Goal: Register for event/course

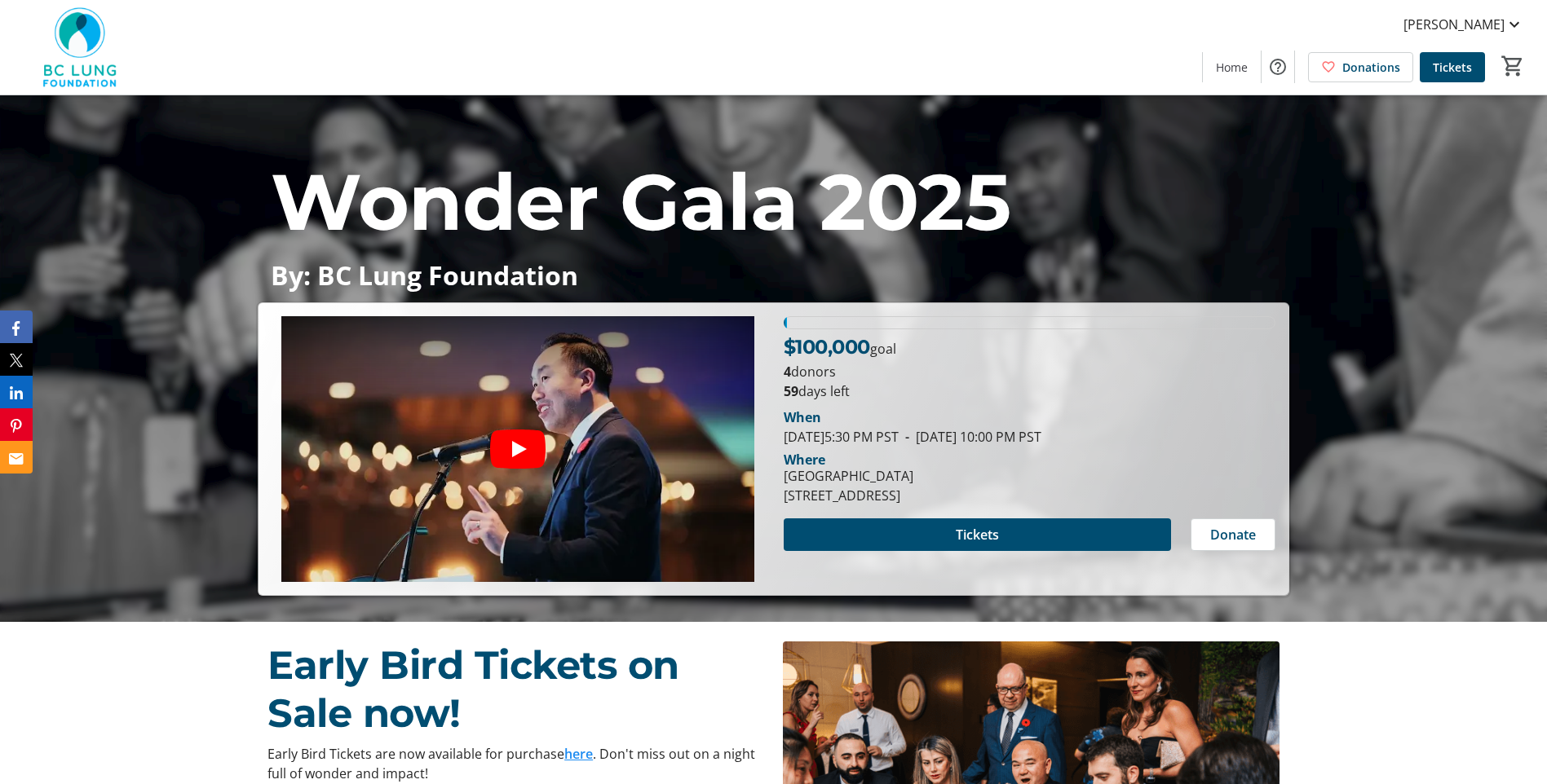
scroll to position [163, 0]
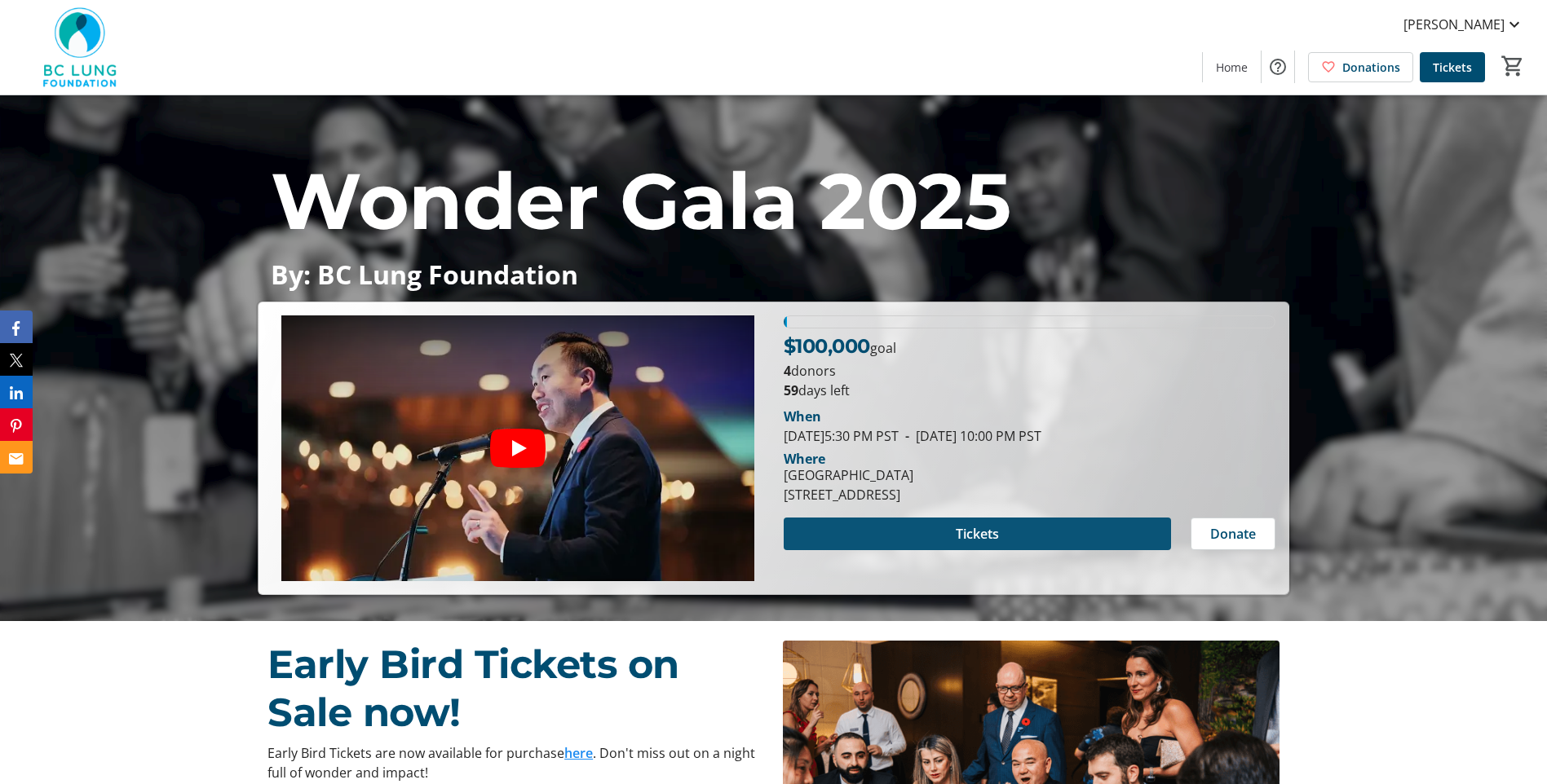
click at [1025, 539] on span at bounding box center [976, 533] width 387 height 39
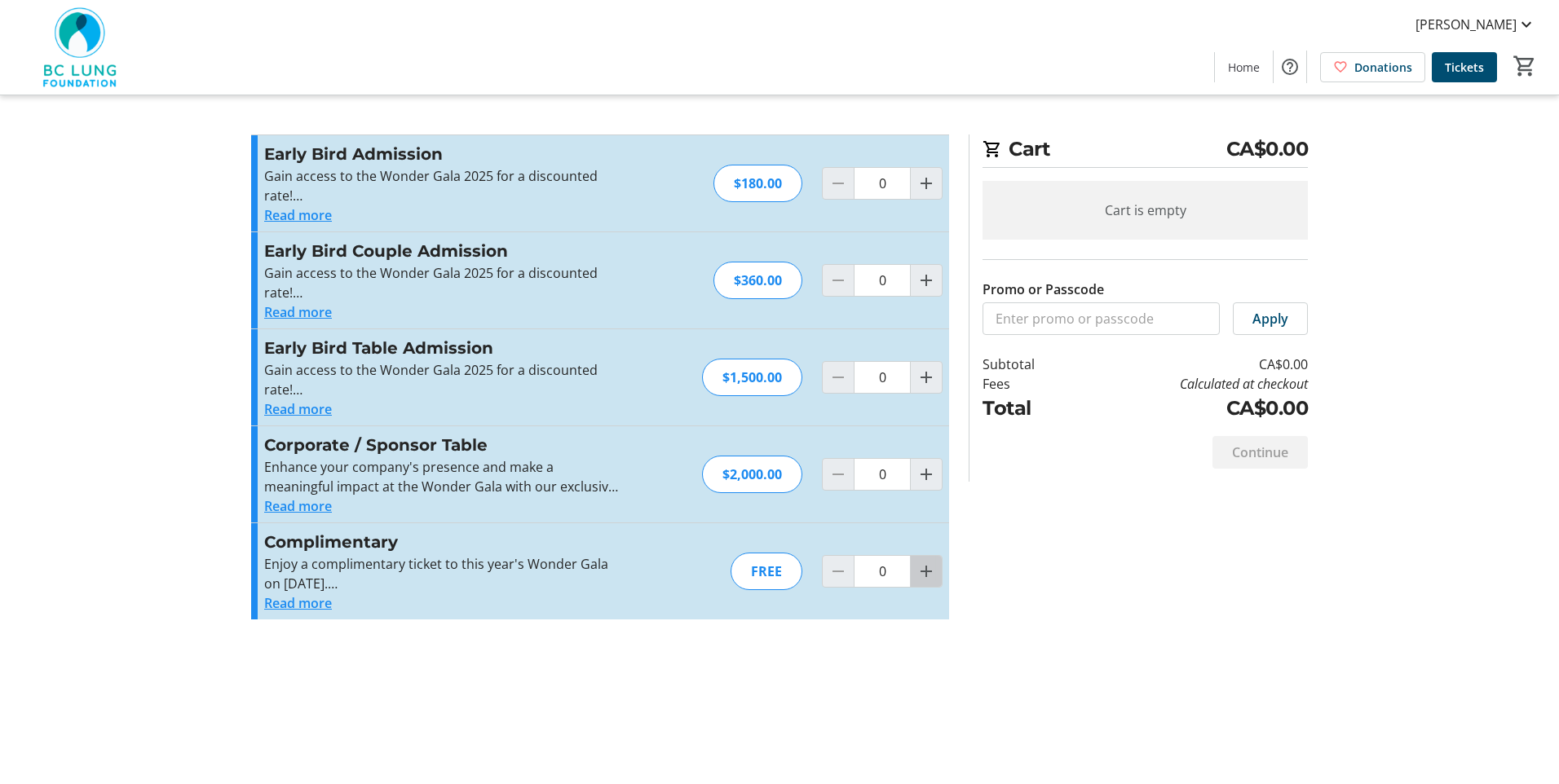
click at [937, 571] on span "Increment by one" at bounding box center [926, 571] width 31 height 31
click at [932, 577] on mat-icon "Increment by one" at bounding box center [926, 571] width 20 height 20
type input "2"
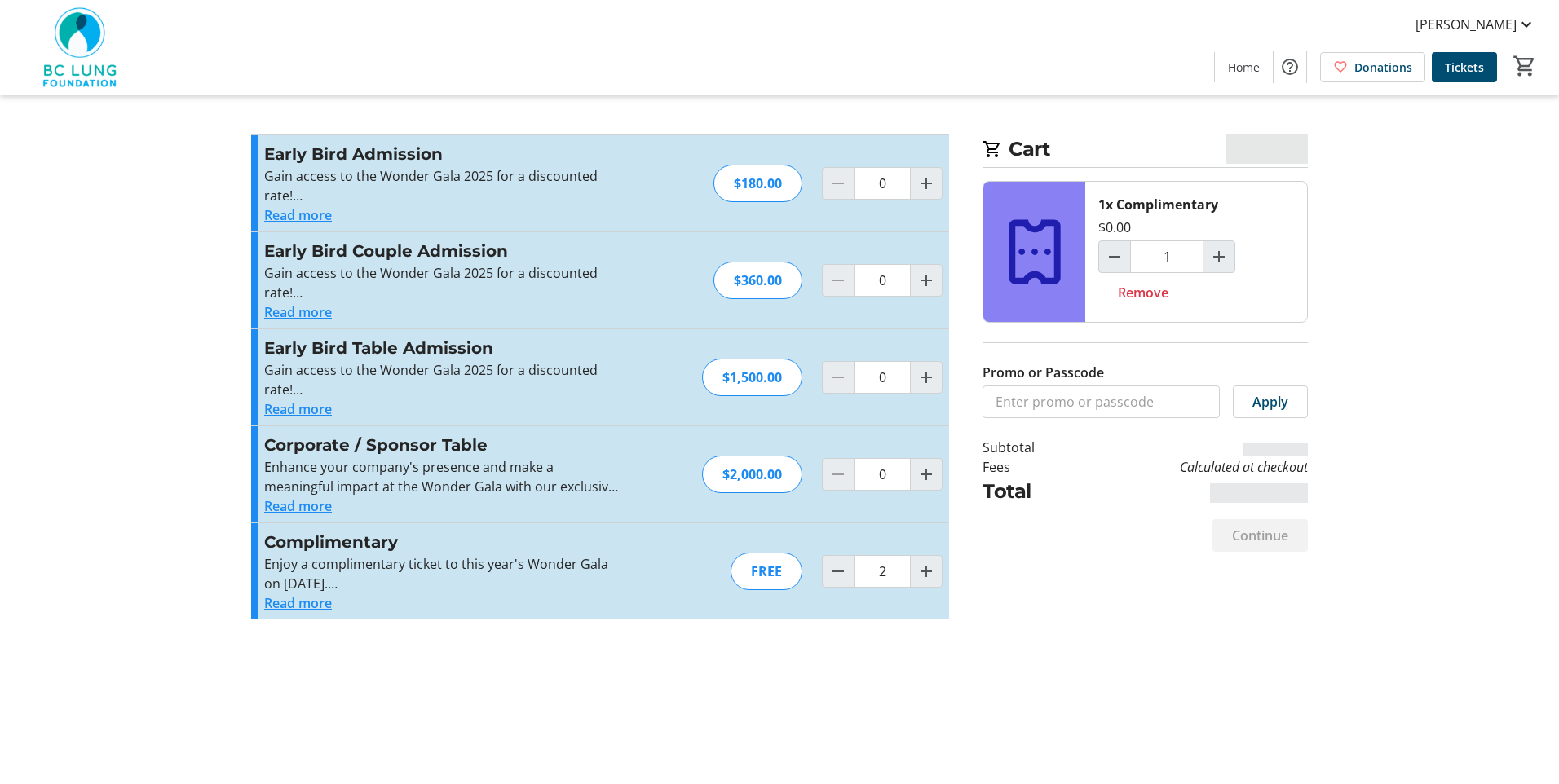
type input "2"
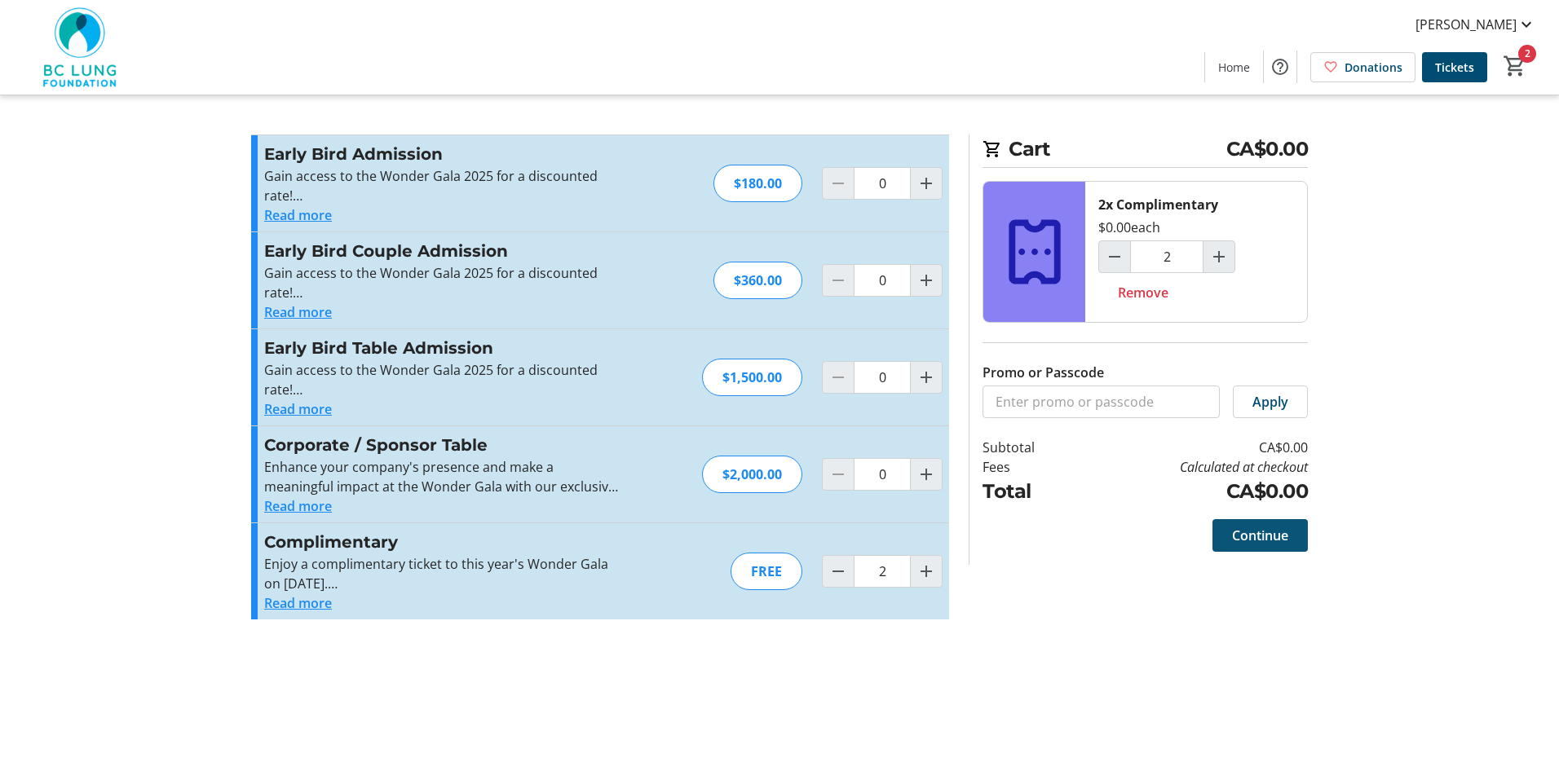
click at [1260, 540] on span "Continue" at bounding box center [1259, 535] width 56 height 20
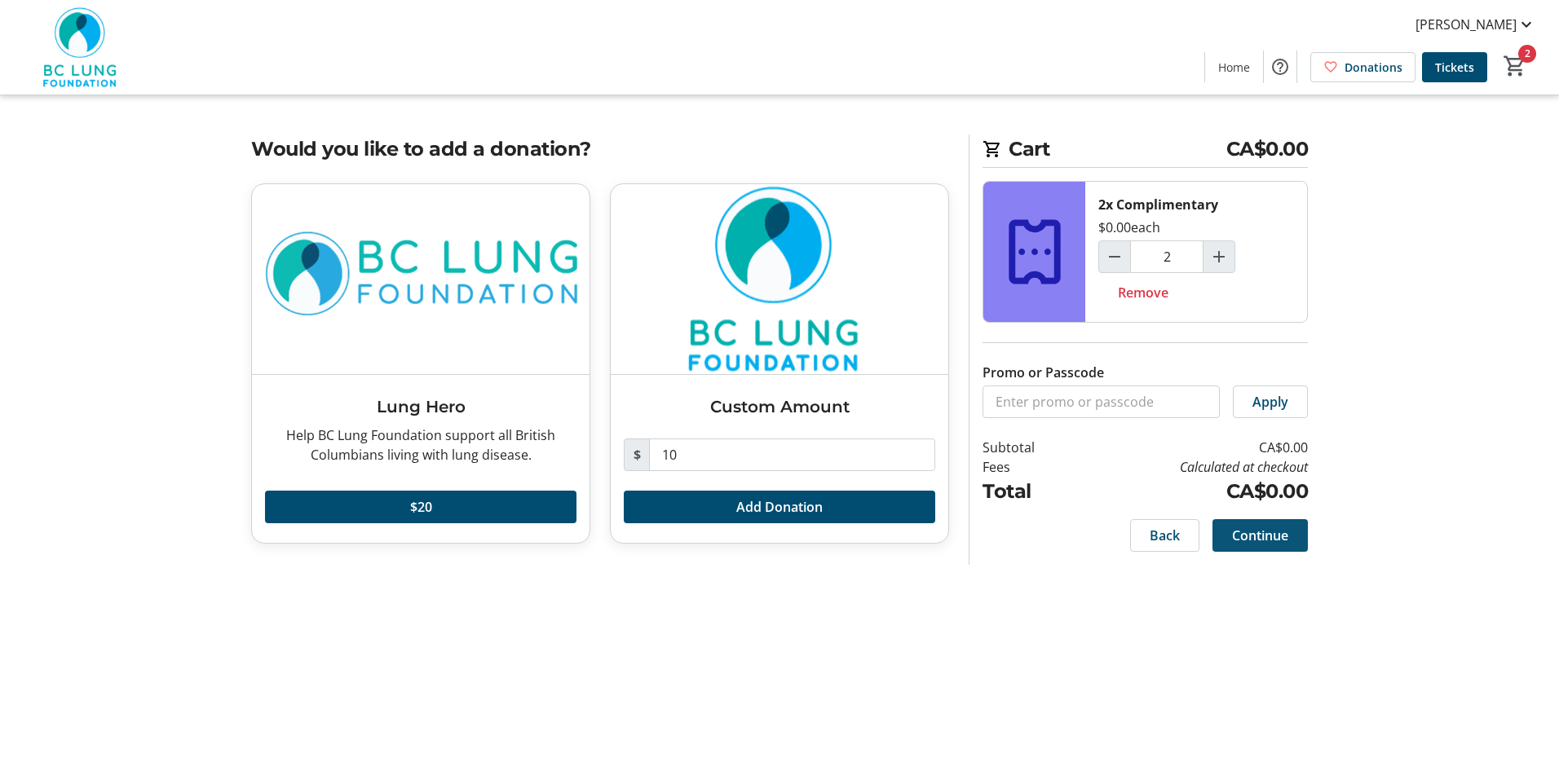
click at [1287, 535] on span "Continue" at bounding box center [1259, 535] width 56 height 20
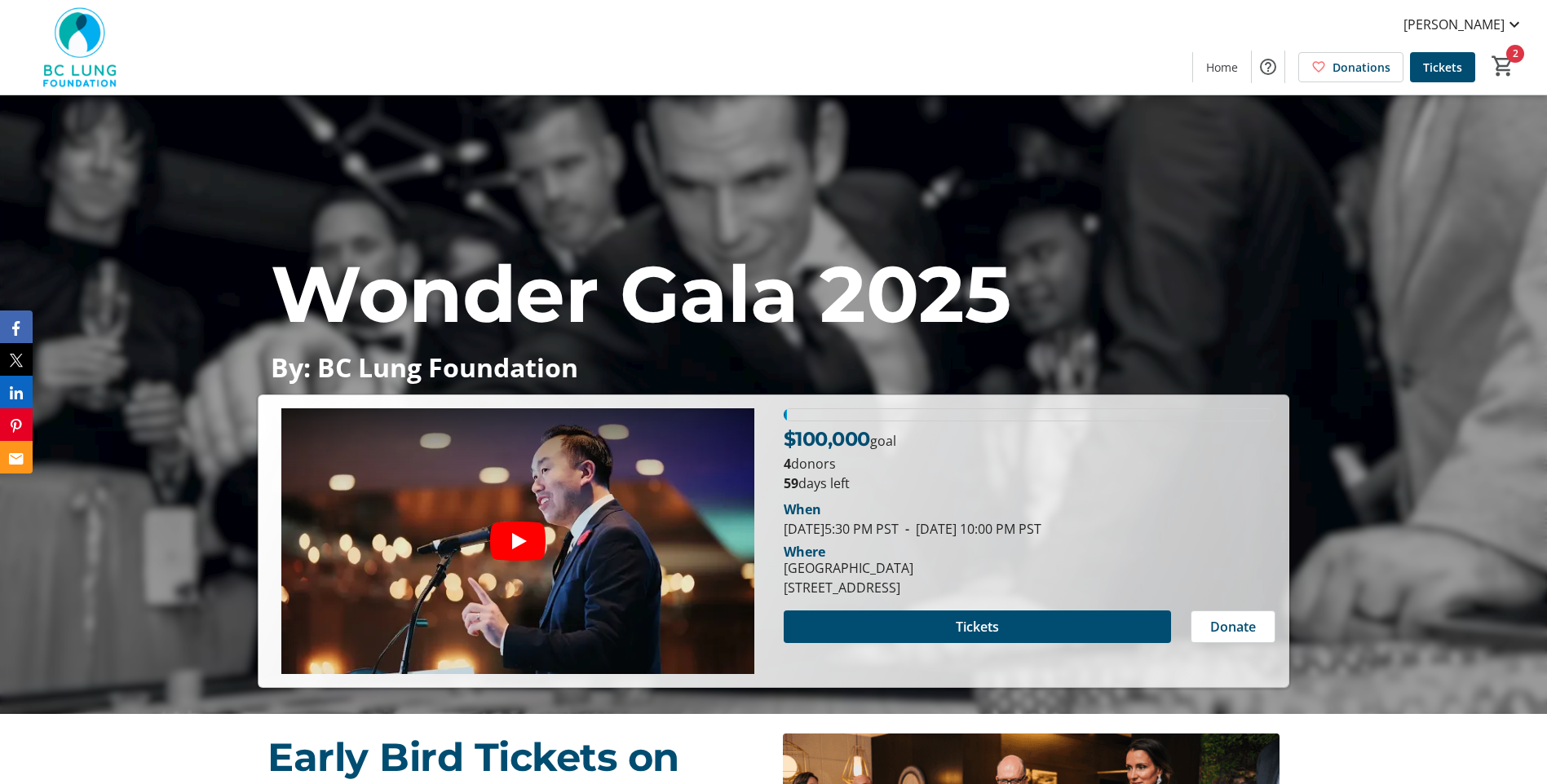
scroll to position [245, 0]
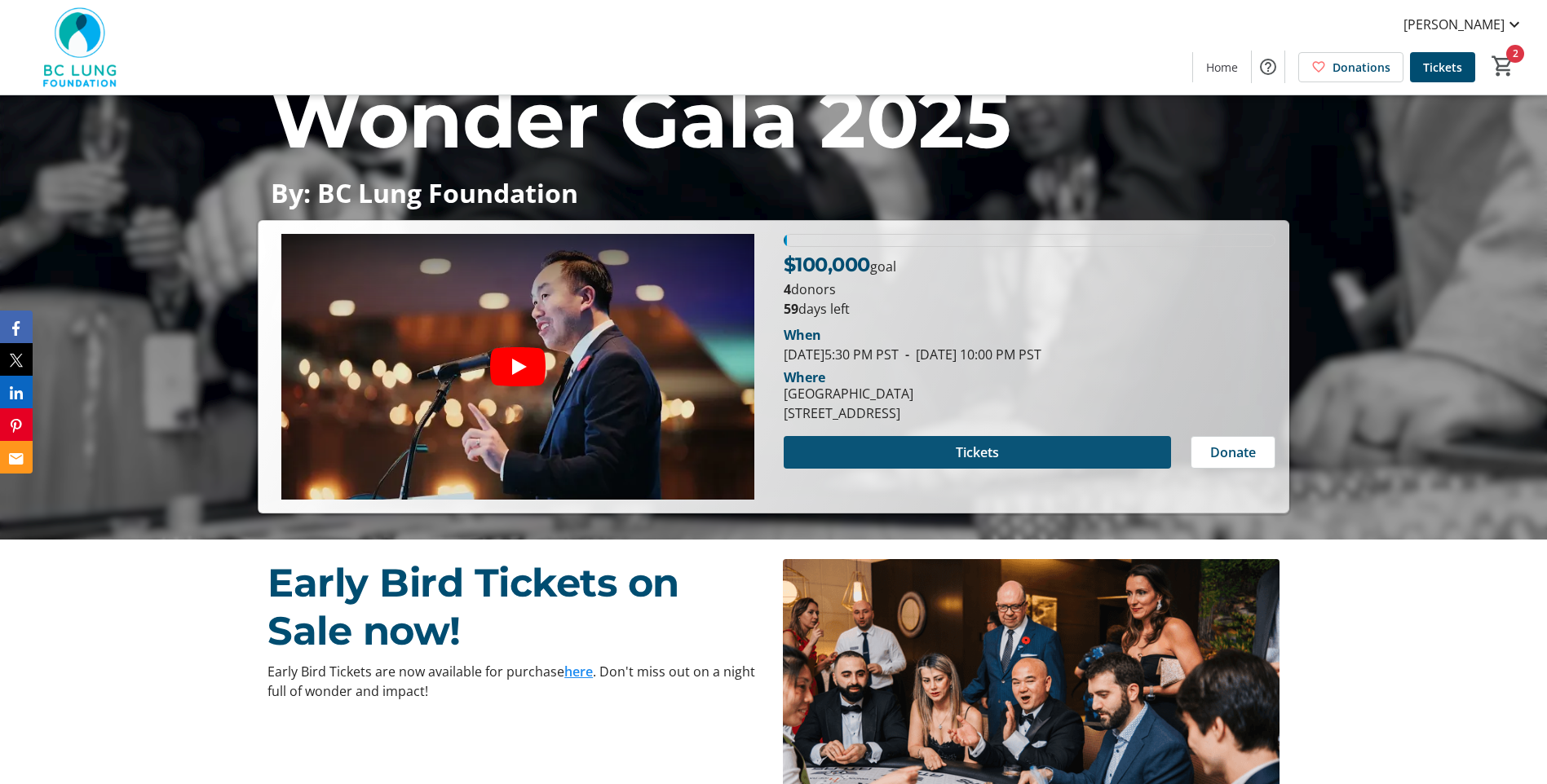
click at [1046, 456] on span at bounding box center [976, 452] width 387 height 39
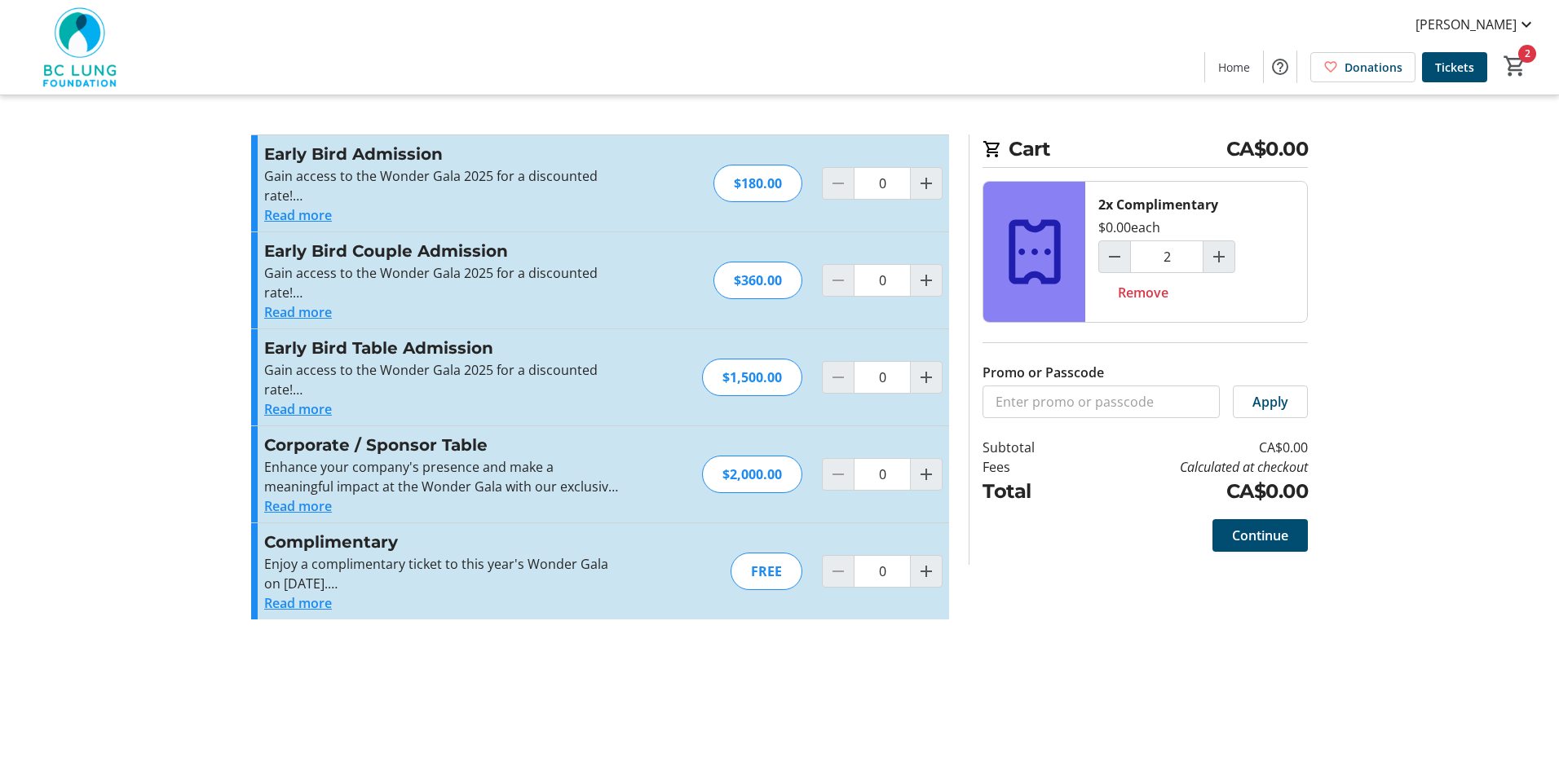
type input "2"
click at [1232, 528] on span "Continue" at bounding box center [1259, 535] width 56 height 20
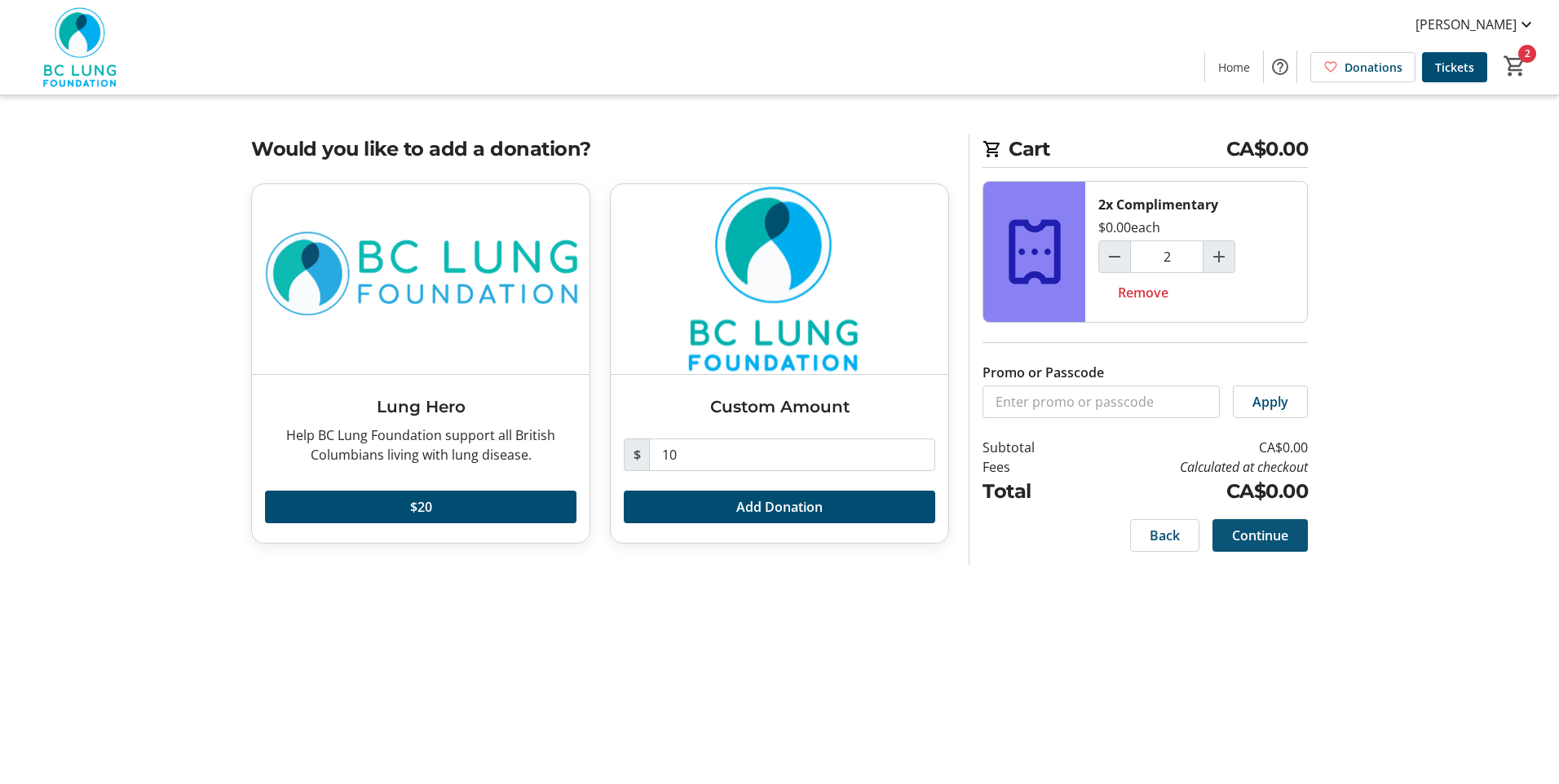
click at [1260, 541] on span "Continue" at bounding box center [1259, 535] width 56 height 20
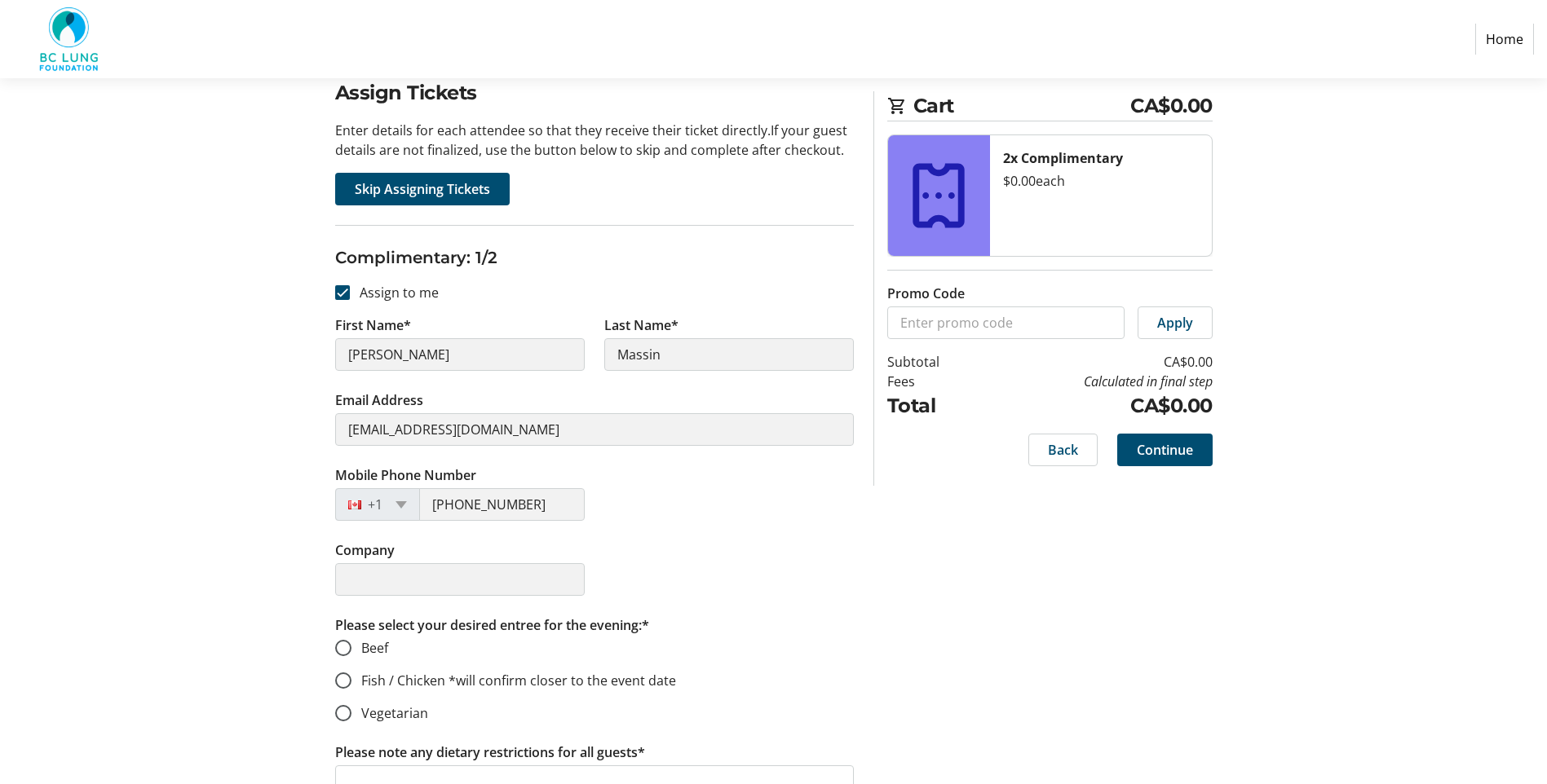
scroll to position [122, 0]
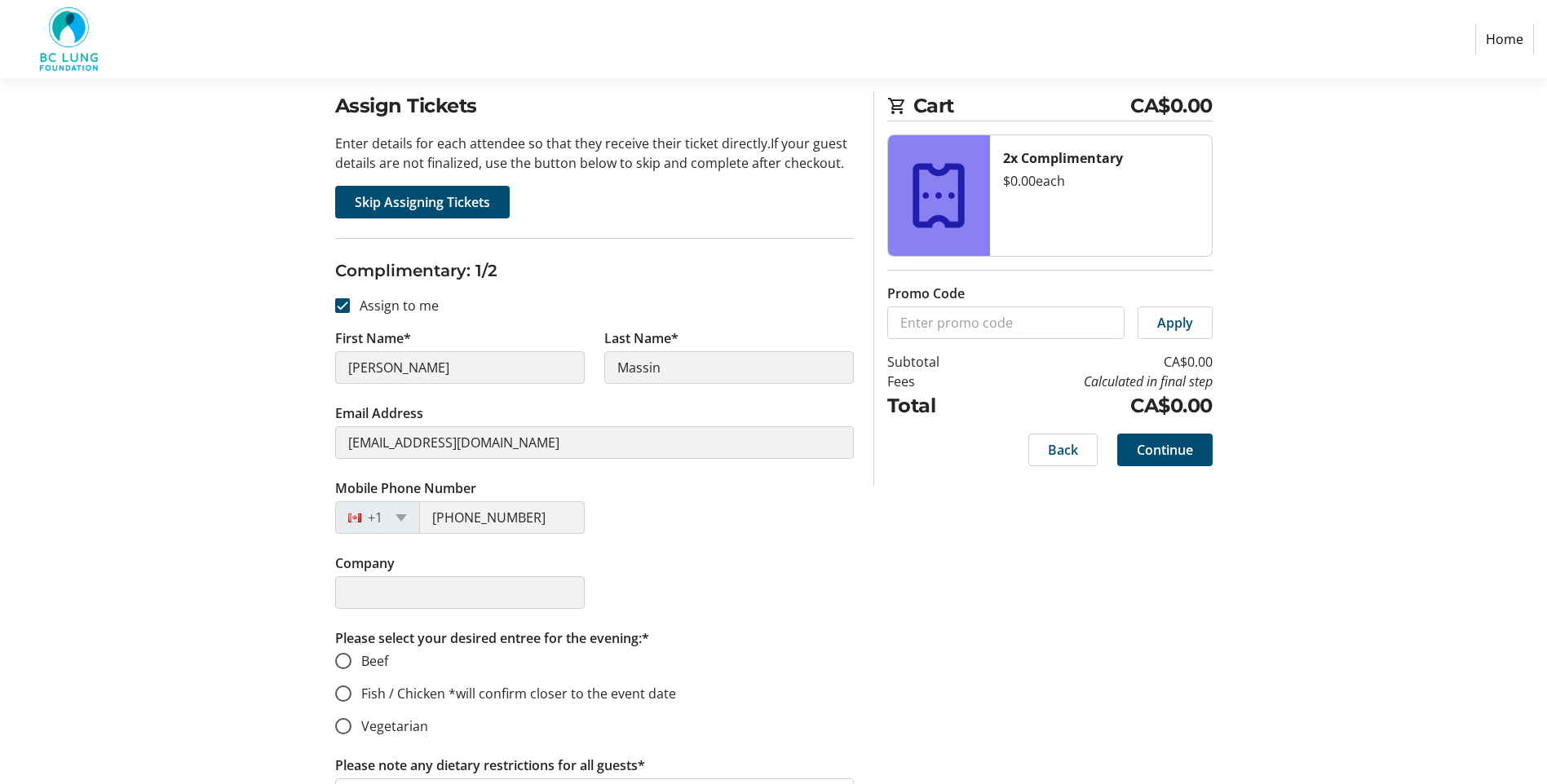
click at [675, 499] on div "Mobile Phone Number +1 (250) 287-1719" at bounding box center [594, 515] width 538 height 75
click at [1061, 452] on span "Back" at bounding box center [1064, 449] width 30 height 20
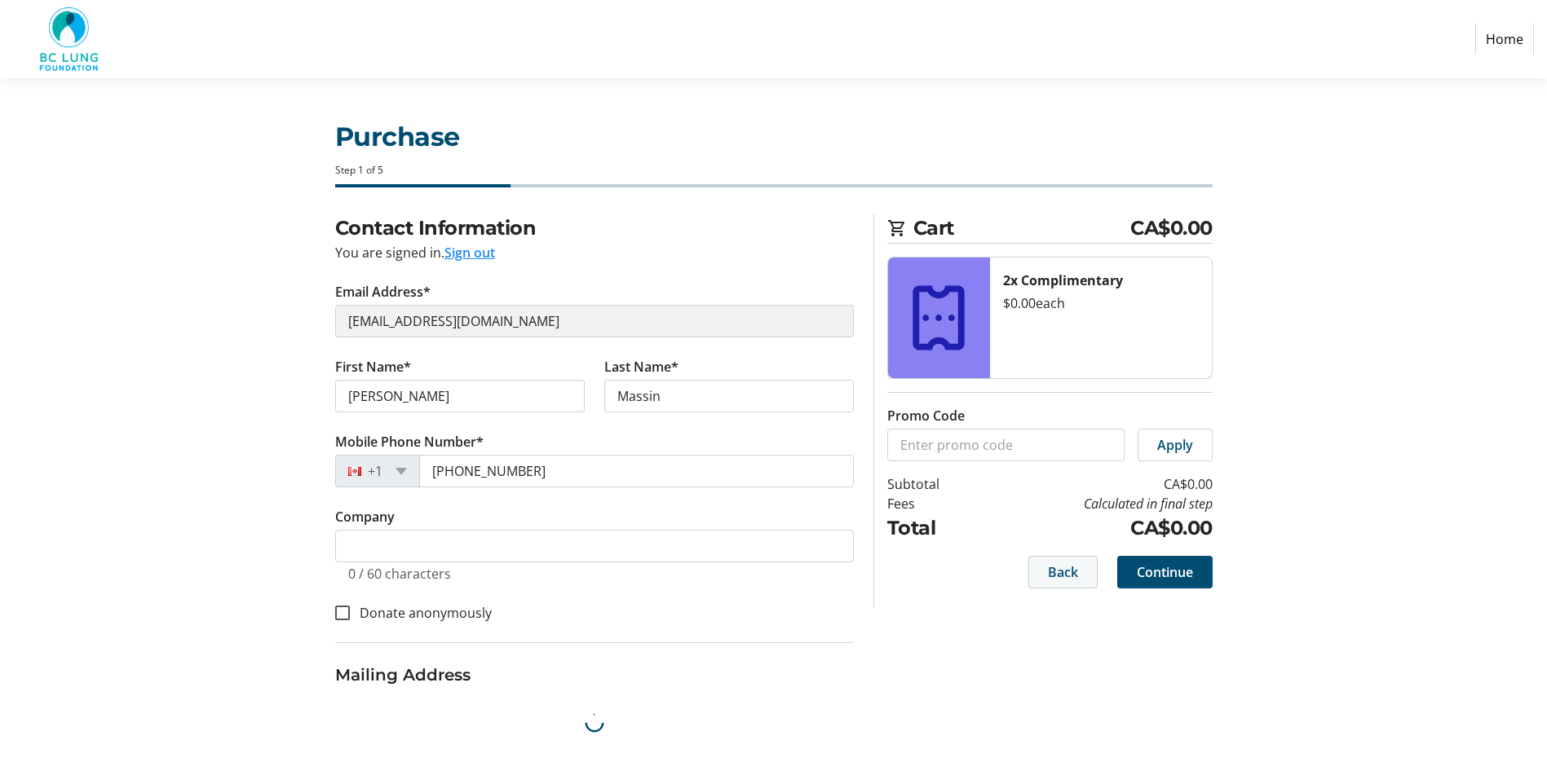
select select
click at [1061, 567] on span "Back" at bounding box center [1064, 572] width 30 height 20
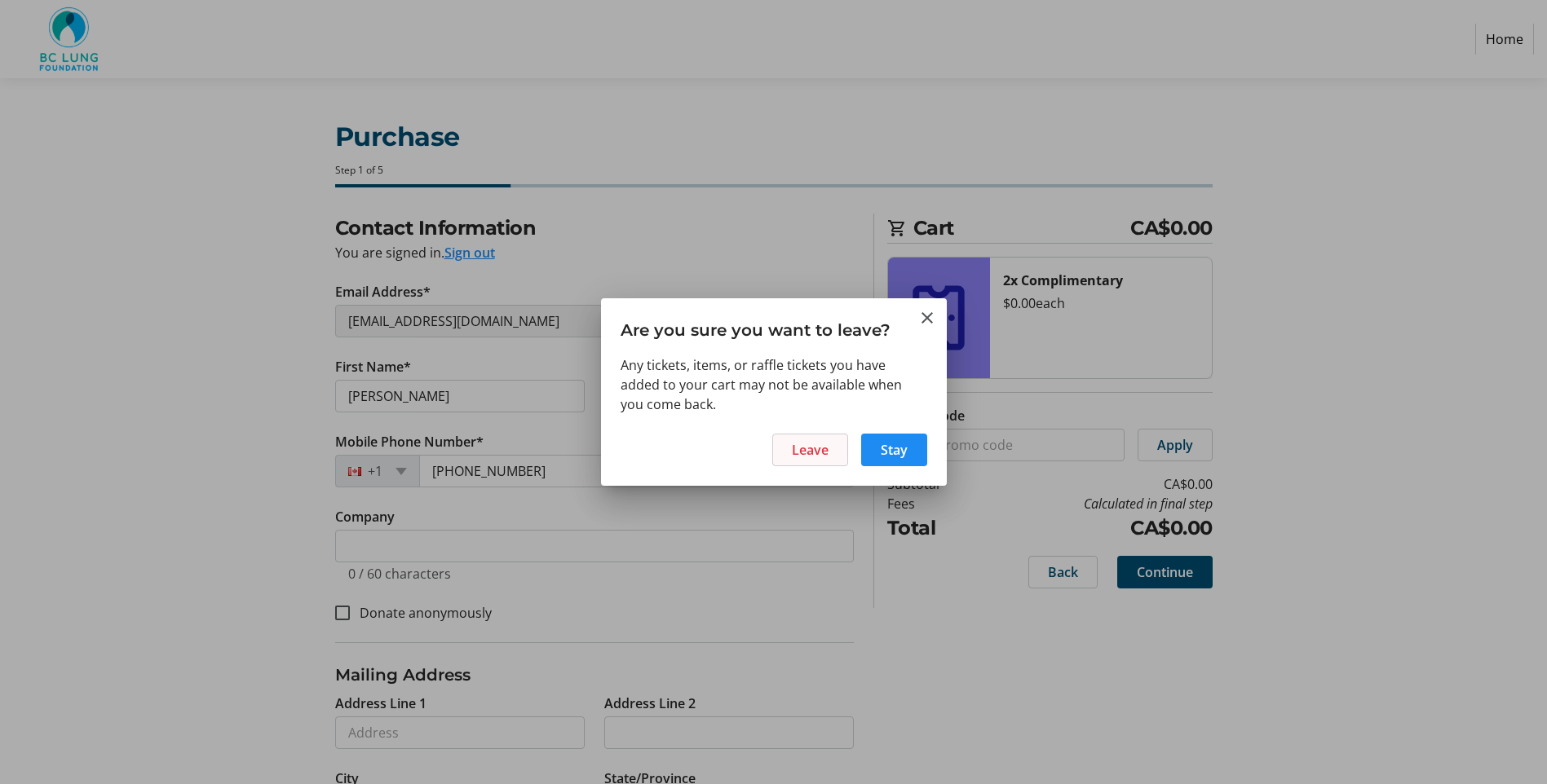
click at [825, 453] on span "Leave" at bounding box center [810, 449] width 37 height 20
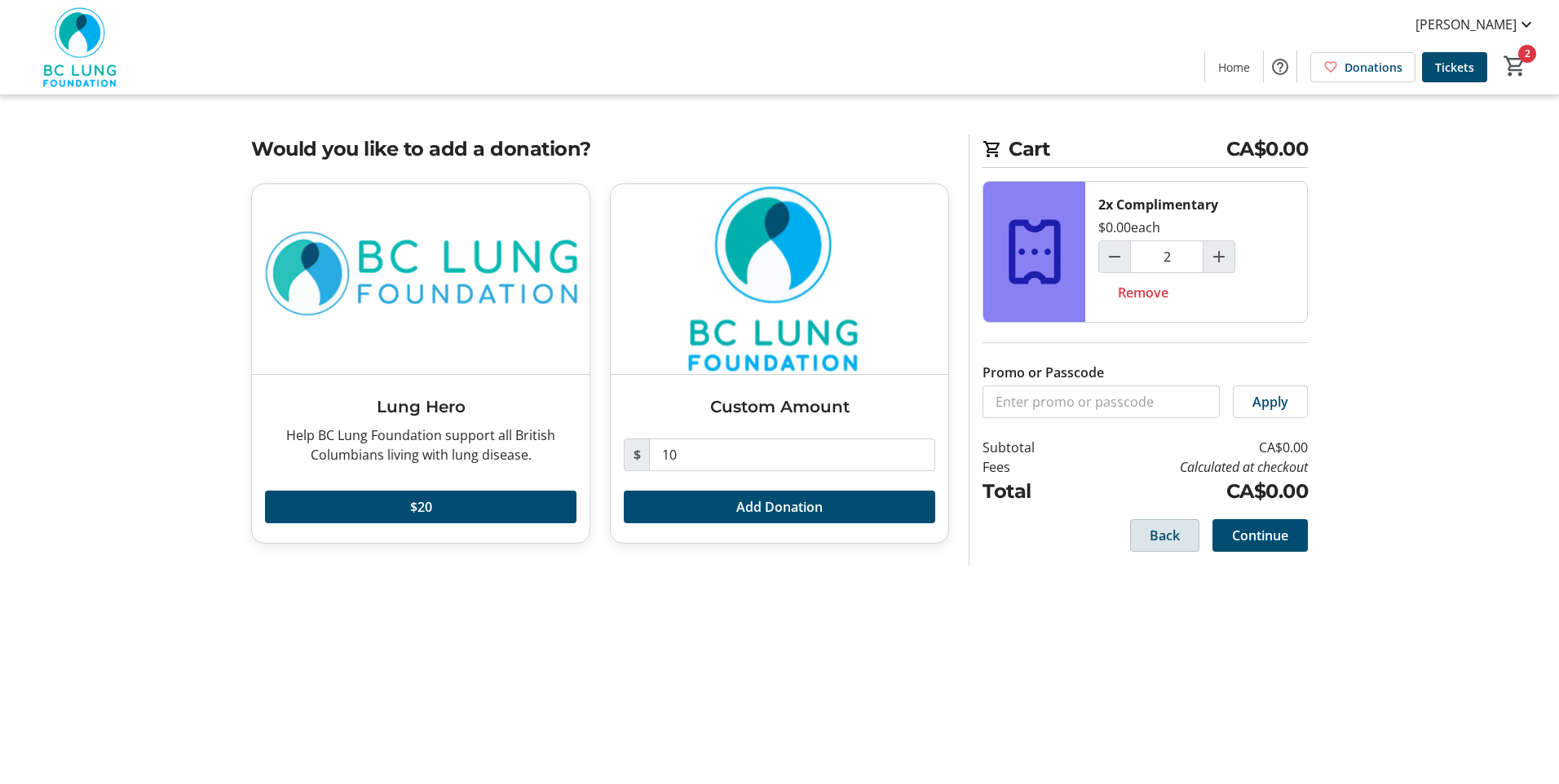
click at [1155, 544] on span "Back" at bounding box center [1165, 535] width 30 height 20
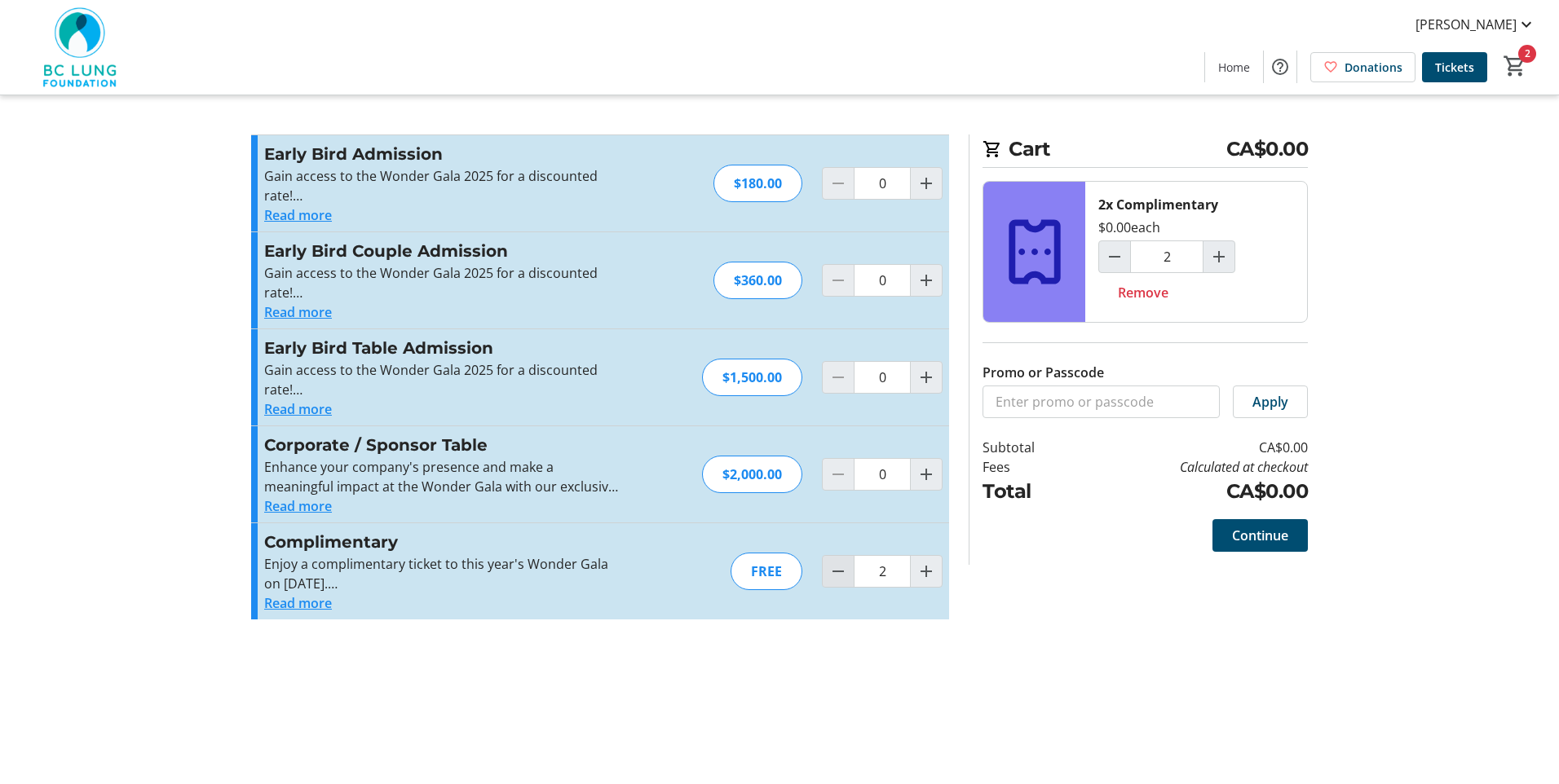
click at [835, 568] on mat-icon "Decrement by one" at bounding box center [838, 571] width 20 height 20
type input "1"
click at [1261, 546] on span at bounding box center [1260, 535] width 96 height 39
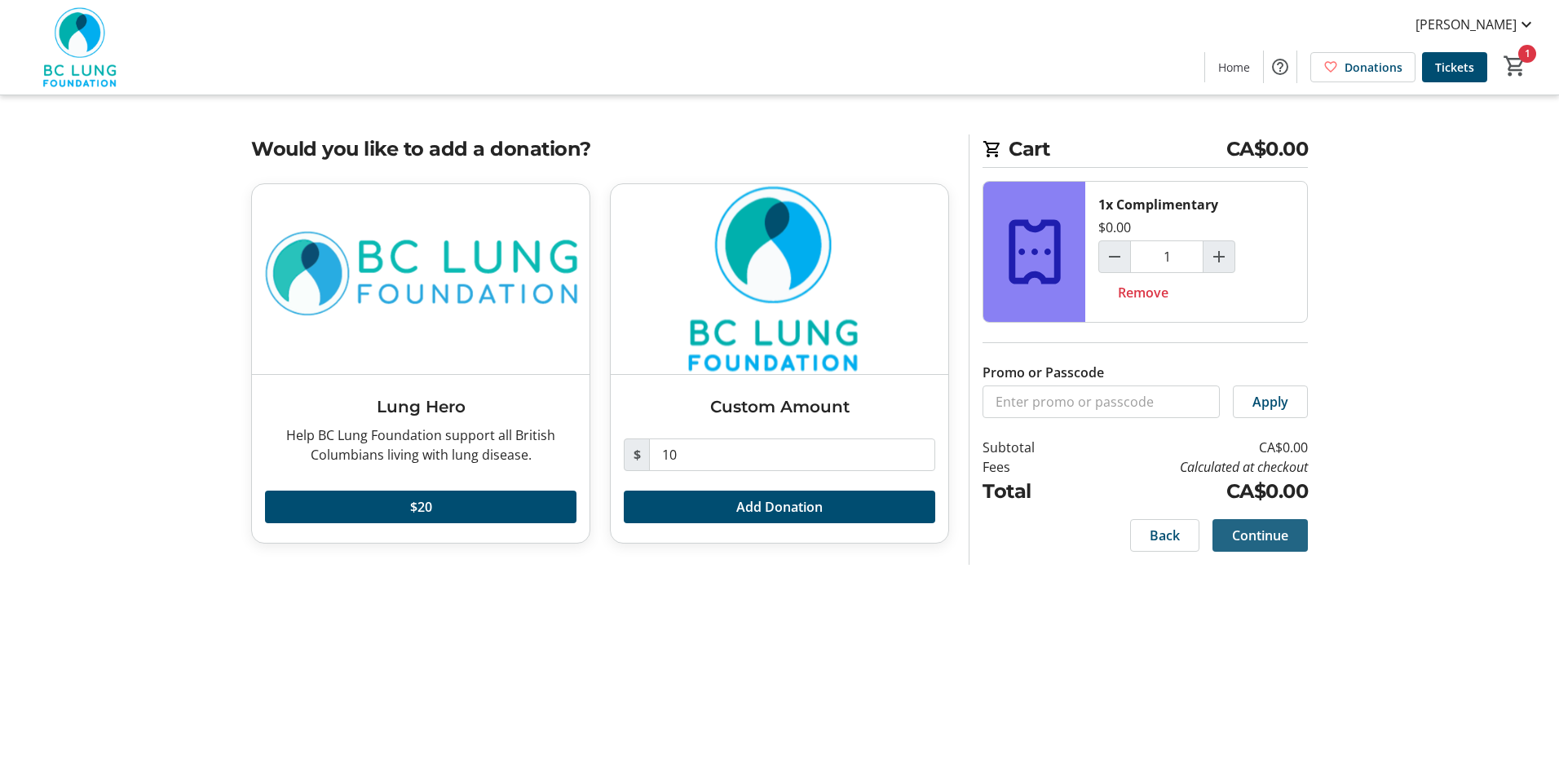
click at [1252, 538] on span "Continue" at bounding box center [1259, 535] width 56 height 20
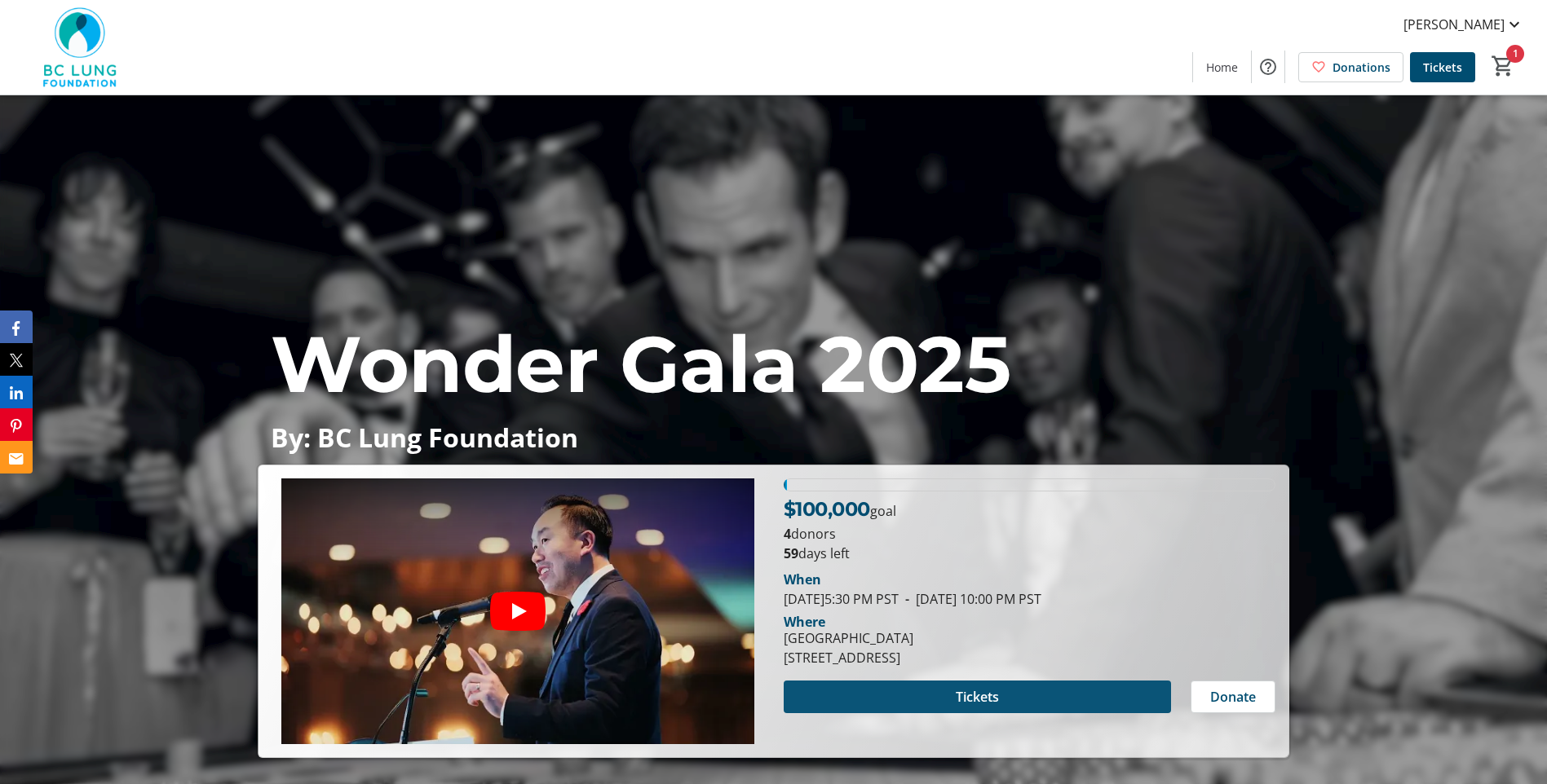
click at [972, 691] on span "Tickets" at bounding box center [977, 697] width 44 height 20
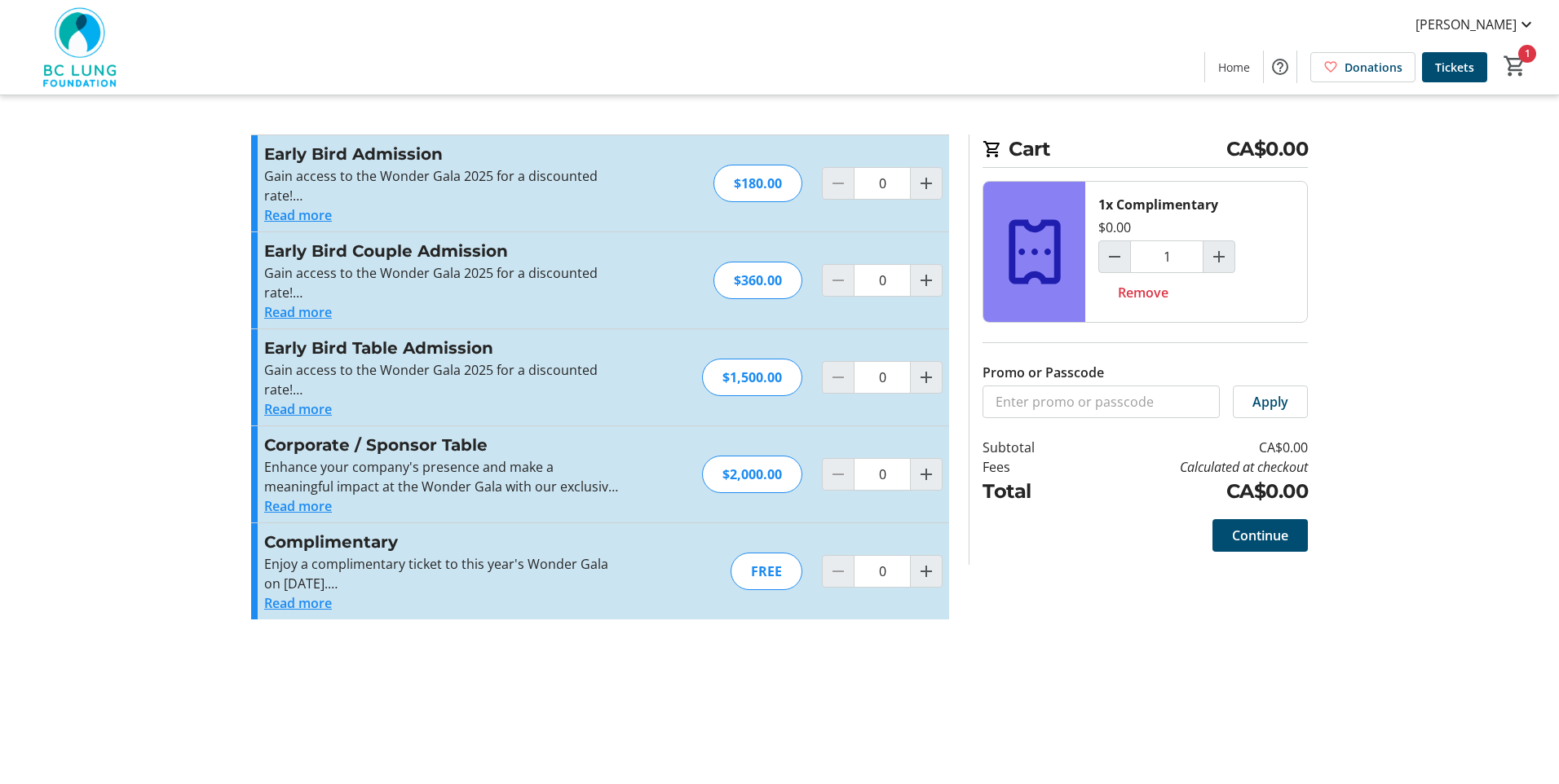
type input "1"
click at [1045, 408] on input "Promo or Passcode" at bounding box center [1101, 402] width 237 height 32
type input "COM"
click at [1045, 408] on input "COM" at bounding box center [1101, 402] width 237 height 32
click at [1039, 401] on input "COMpwibder2025" at bounding box center [1101, 402] width 237 height 32
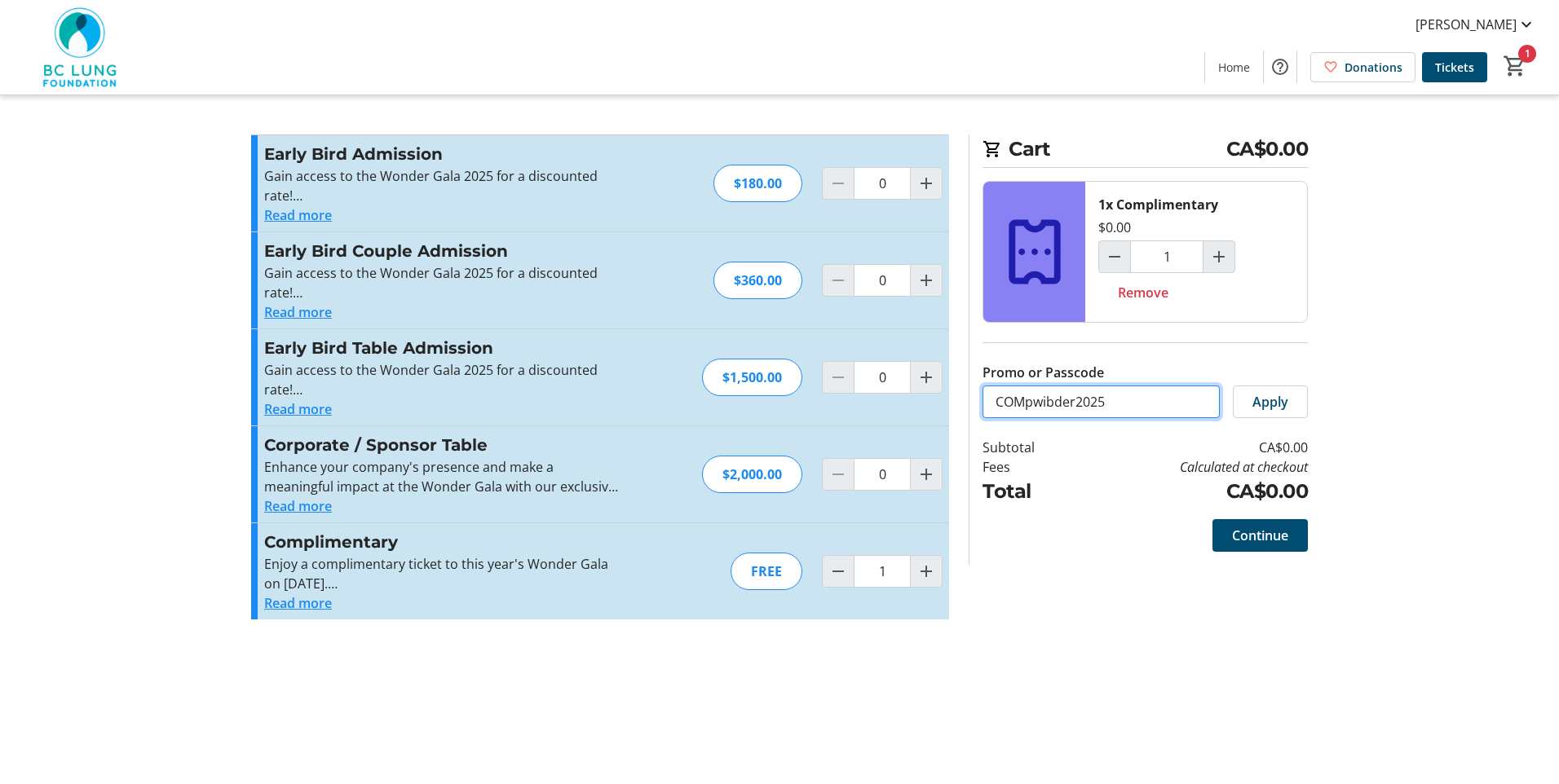
drag, startPoint x: 1077, startPoint y: 404, endPoint x: 1025, endPoint y: 400, distance: 52.2
click at [1025, 400] on input "COMpwibder2025" at bounding box center [1101, 402] width 237 height 32
type input "COMPWONDER2025"
click at [1253, 393] on span "Apply" at bounding box center [1270, 402] width 36 height 20
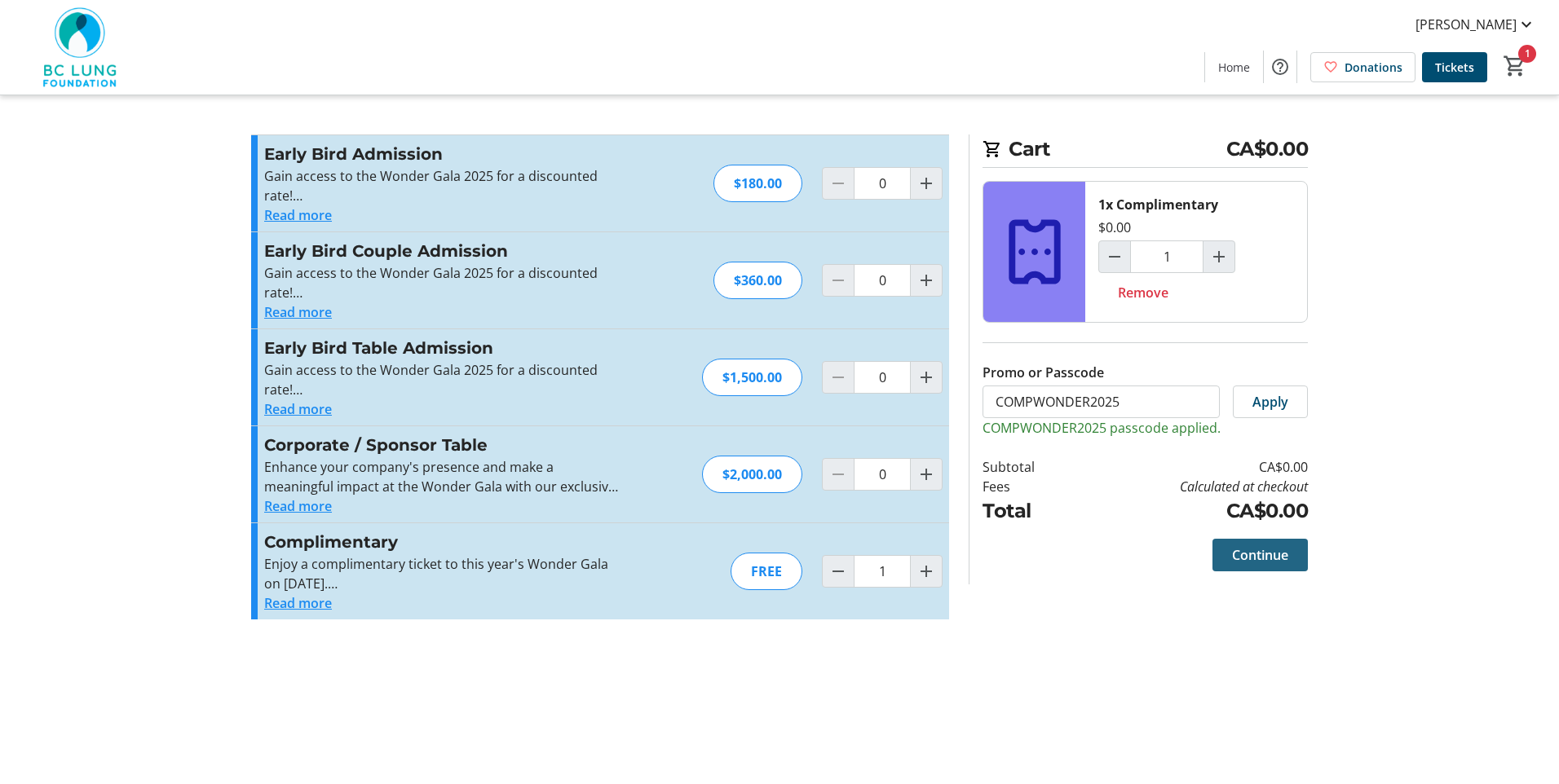
click at [1273, 561] on span "Continue" at bounding box center [1259, 555] width 56 height 20
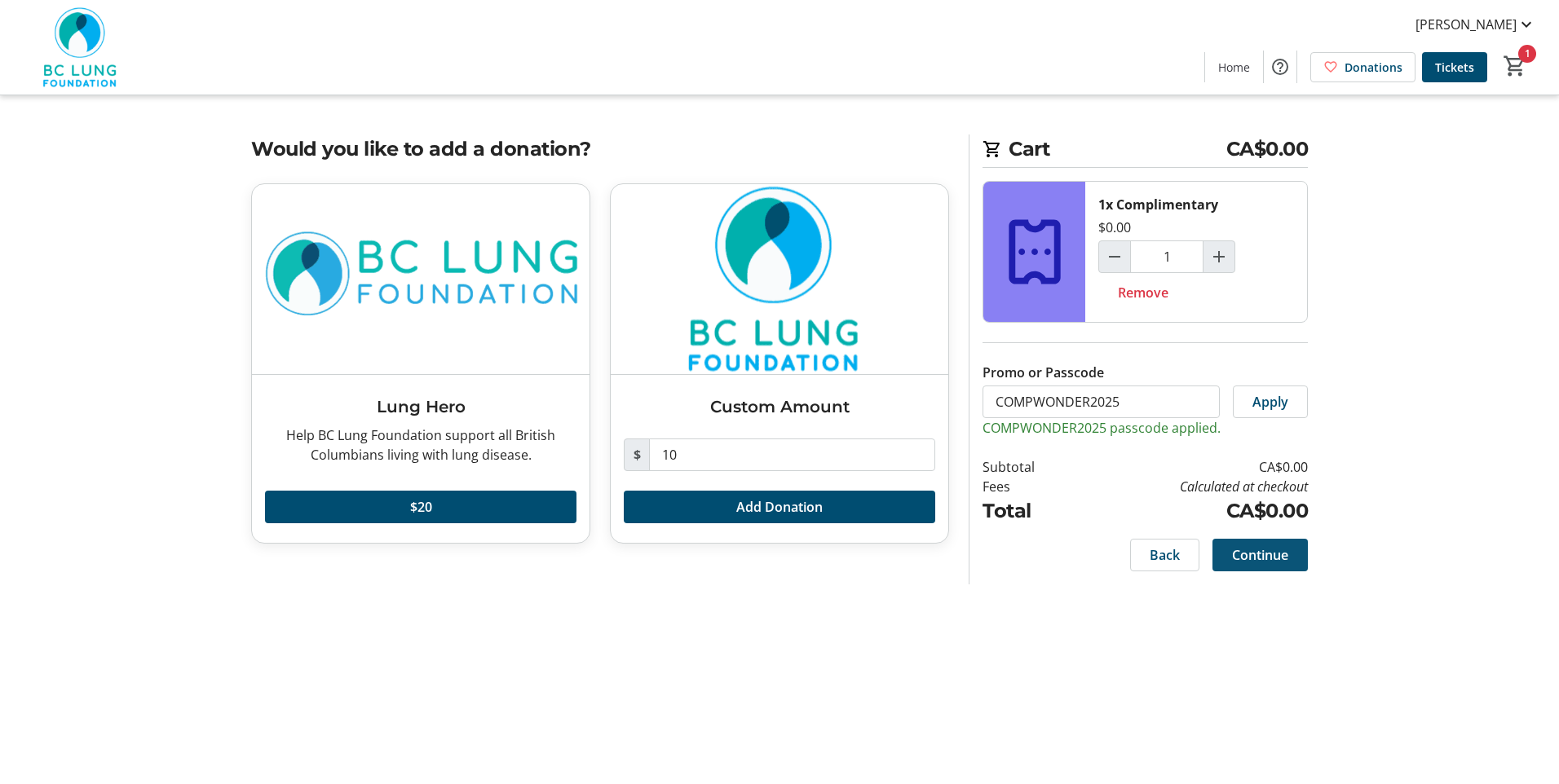
click at [1272, 557] on span "Continue" at bounding box center [1259, 555] width 56 height 20
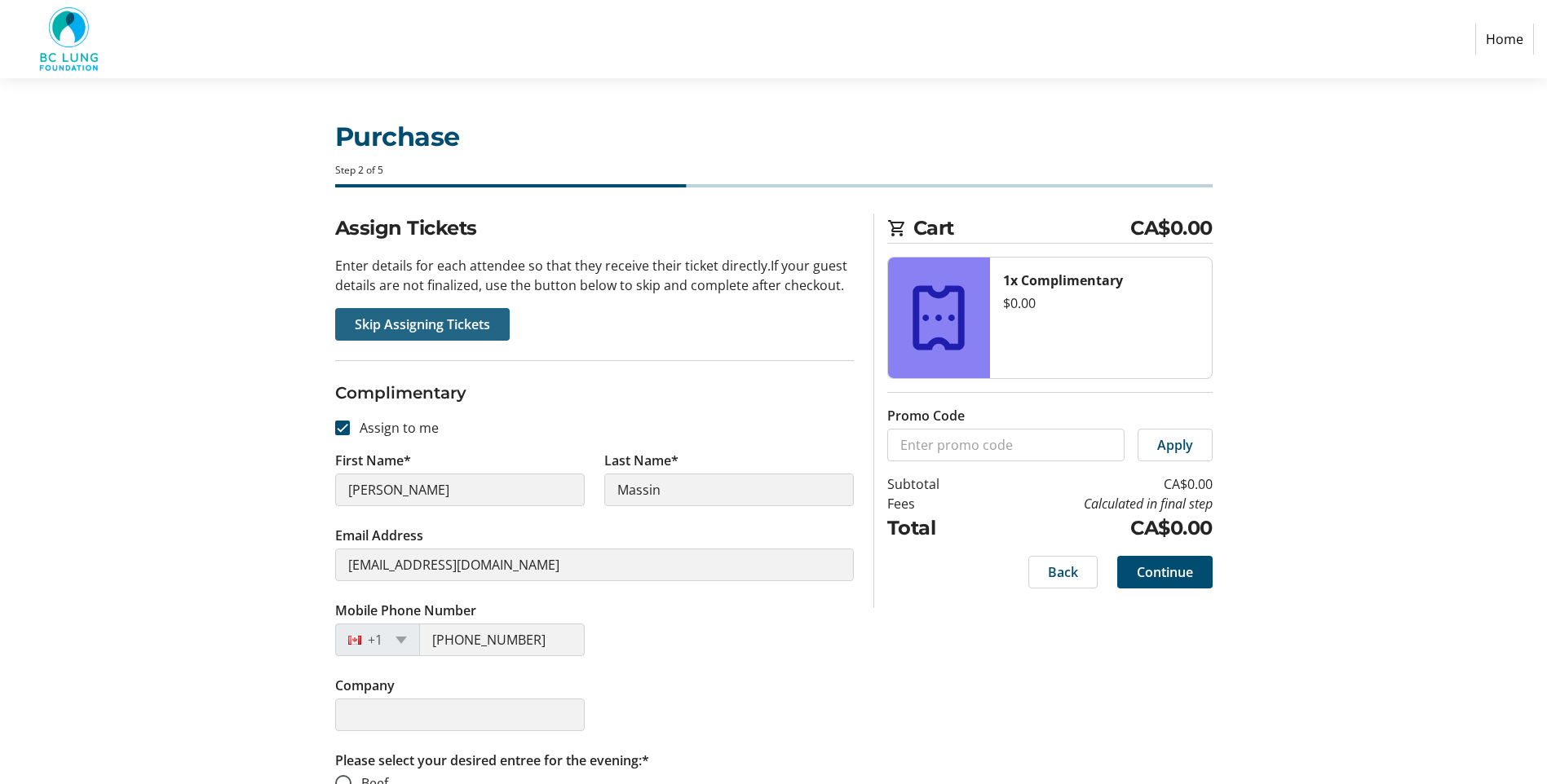
click at [442, 325] on span "Skip Assigning Tickets" at bounding box center [422, 324] width 135 height 20
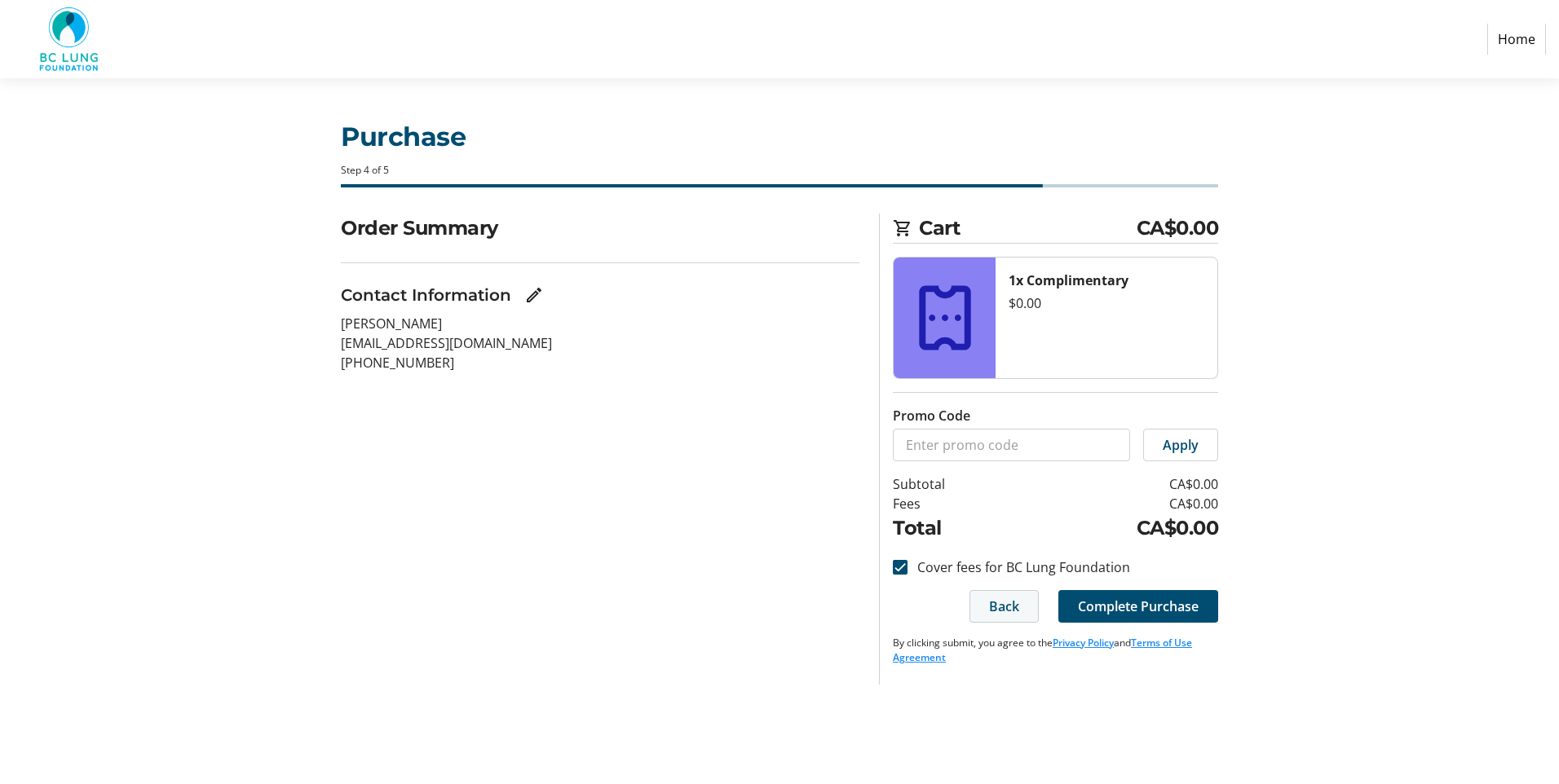
click at [977, 613] on span at bounding box center [1005, 606] width 68 height 39
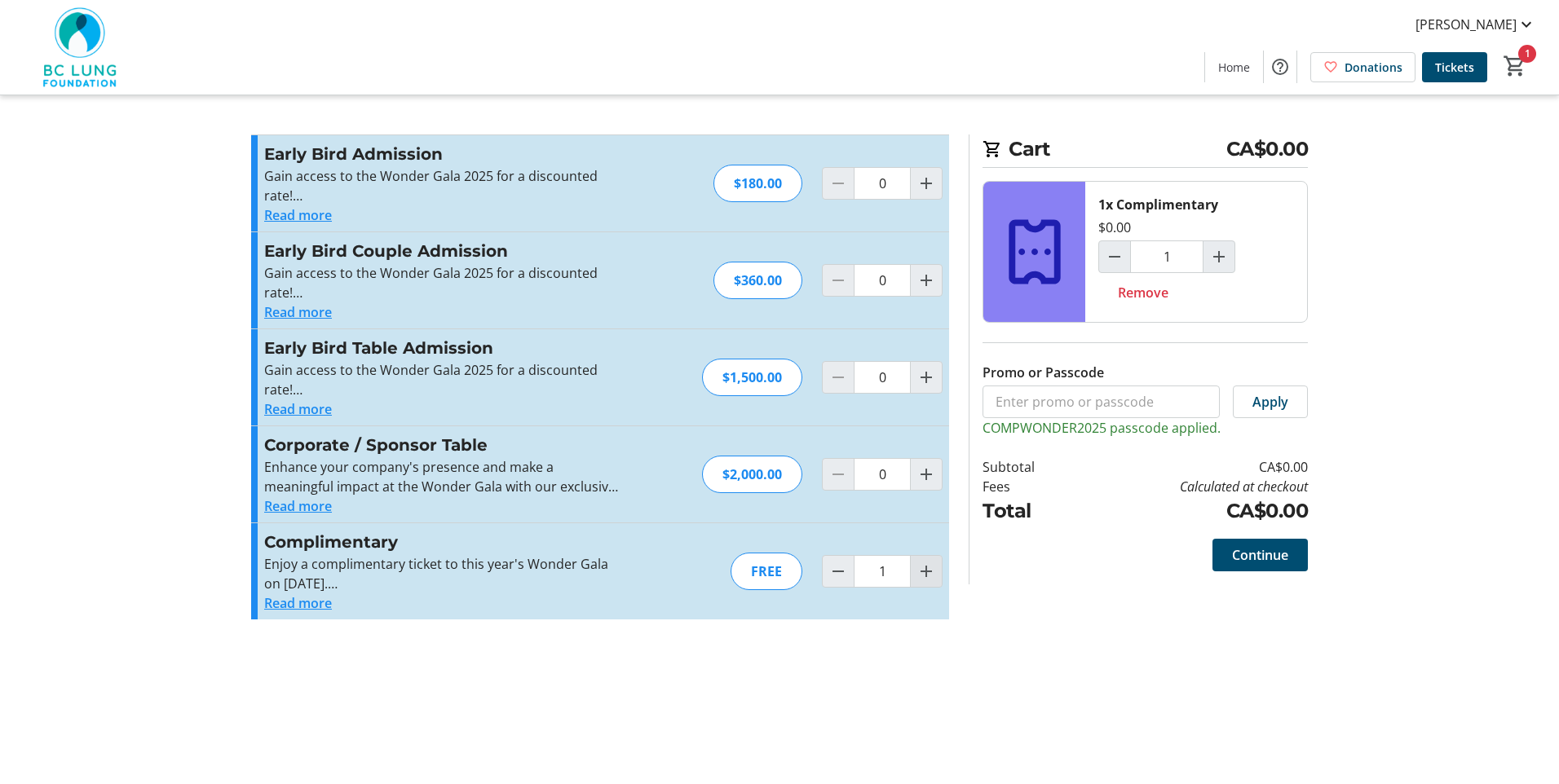
click at [921, 577] on mat-icon "Increment by one" at bounding box center [926, 571] width 20 height 20
type input "2"
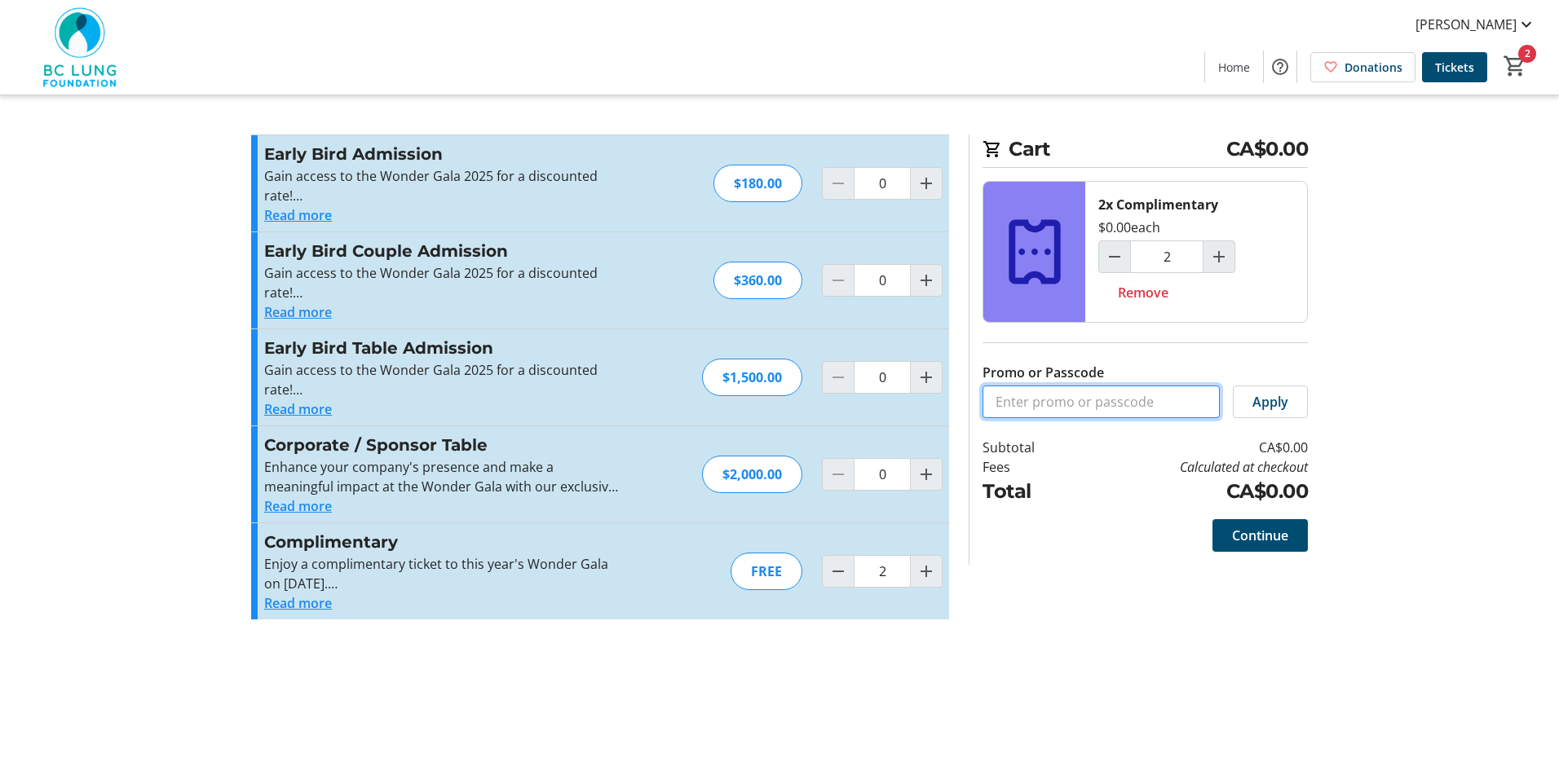
click at [1012, 401] on input "Promo or Passcode" at bounding box center [1101, 402] width 237 height 32
click at [1267, 538] on span "Continue" at bounding box center [1259, 535] width 56 height 20
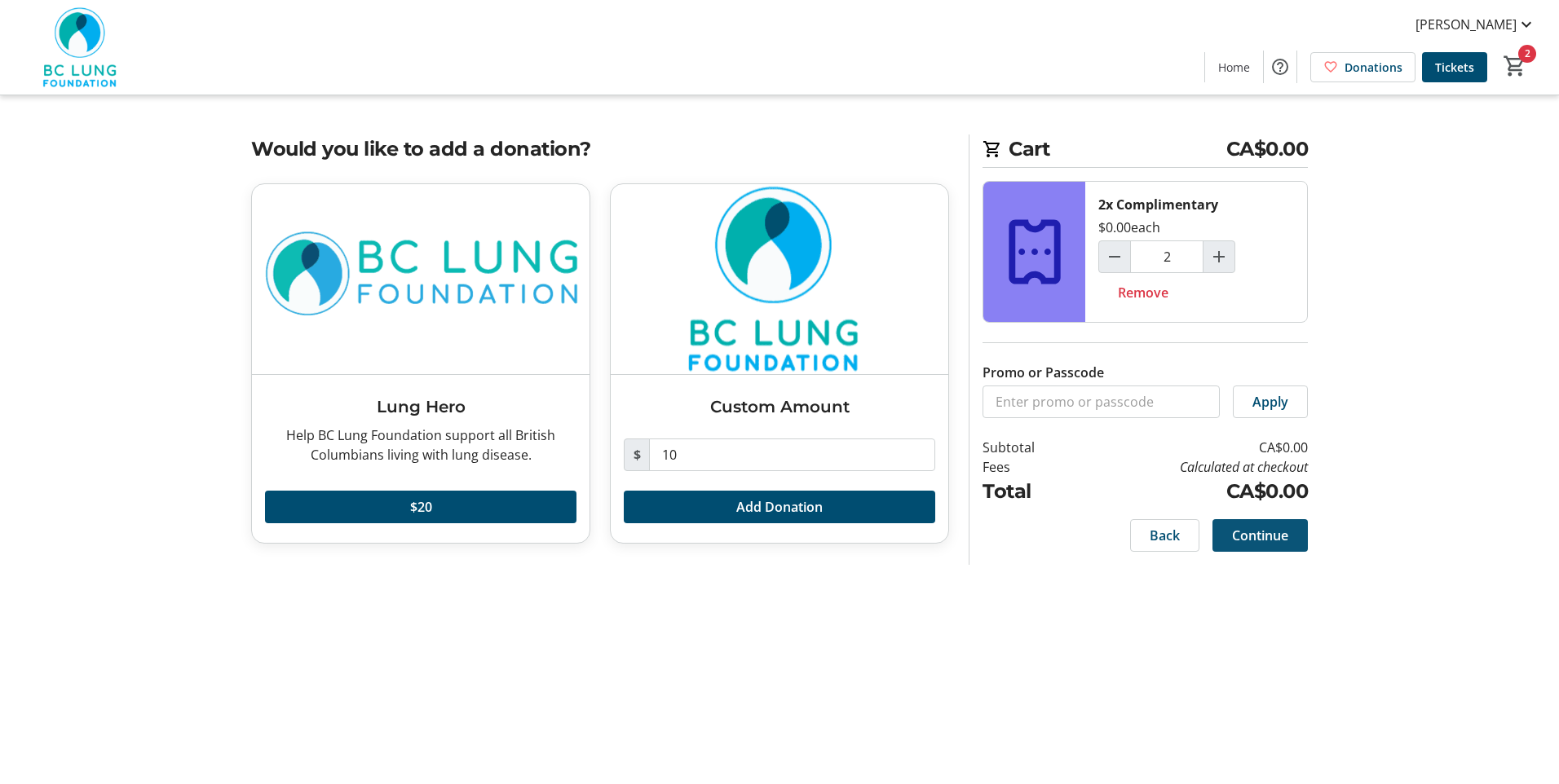
click at [1285, 540] on span "Continue" at bounding box center [1259, 535] width 56 height 20
